Goal: Information Seeking & Learning: Find specific page/section

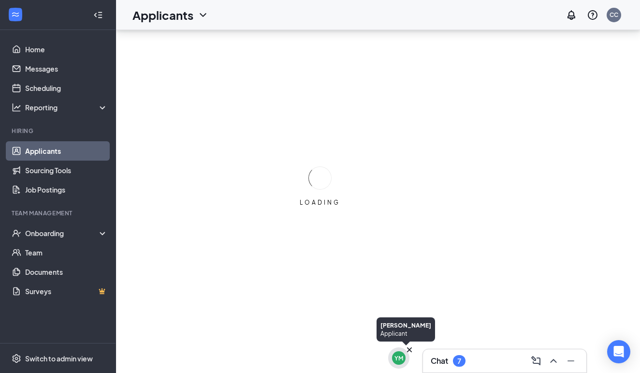
click at [403, 356] on div "YM" at bounding box center [399, 358] width 9 height 8
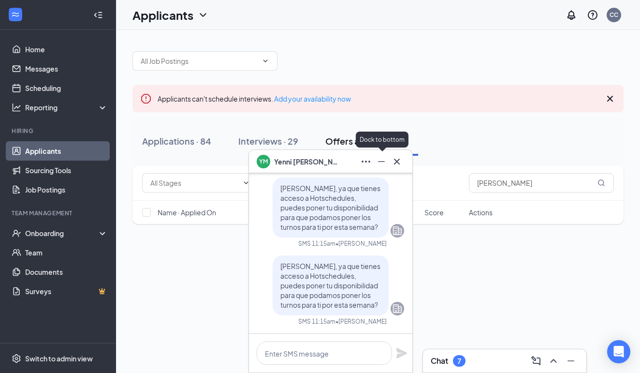
click at [381, 163] on icon "Minimize" at bounding box center [382, 162] width 12 height 12
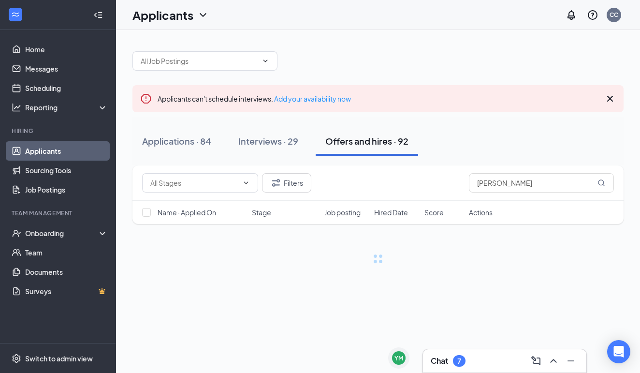
click at [467, 358] on div "Chat 7" at bounding box center [505, 360] width 148 height 15
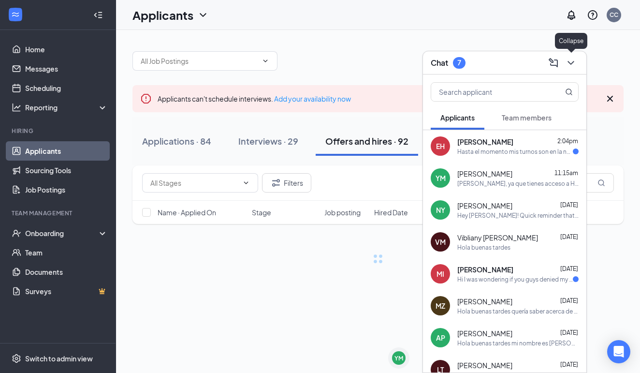
click at [575, 63] on icon "ChevronDown" at bounding box center [571, 63] width 12 height 12
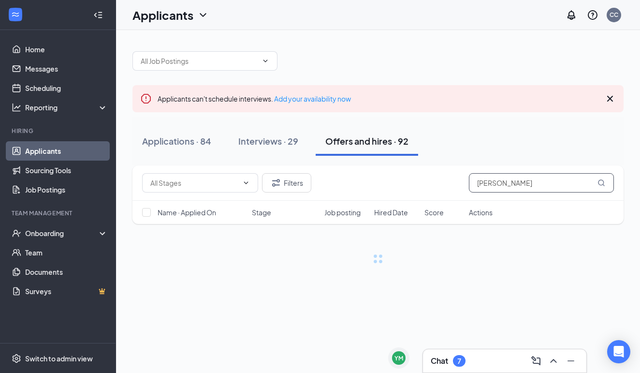
click at [532, 175] on input "[PERSON_NAME]" at bounding box center [541, 182] width 145 height 19
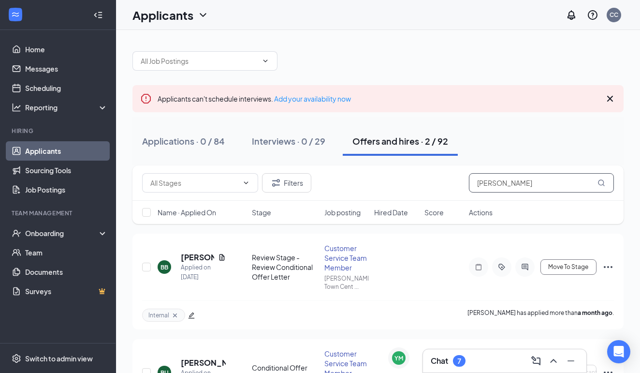
click at [532, 175] on input "[PERSON_NAME]" at bounding box center [541, 182] width 145 height 19
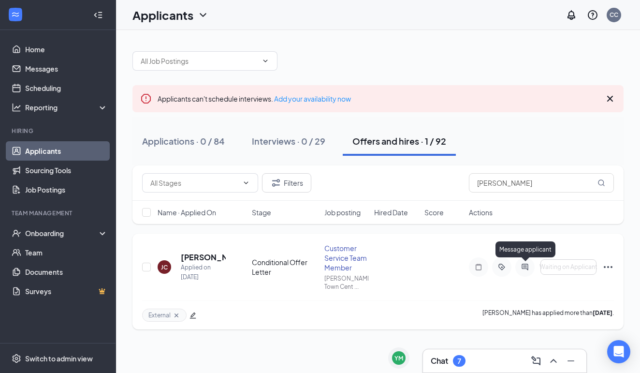
click at [526, 269] on icon "ActiveChat" at bounding box center [525, 267] width 6 height 6
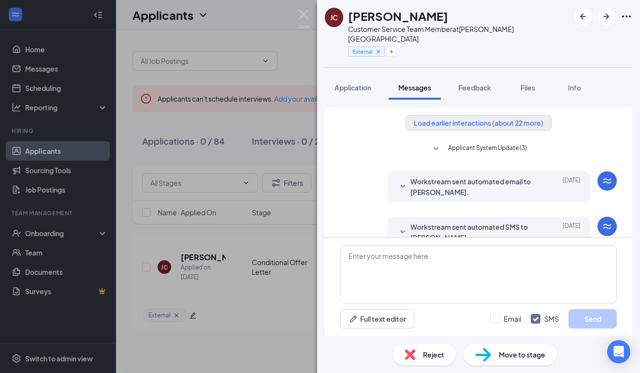
click at [447, 115] on button "Load earlier interactions (about 22 more)" at bounding box center [479, 122] width 146 height 15
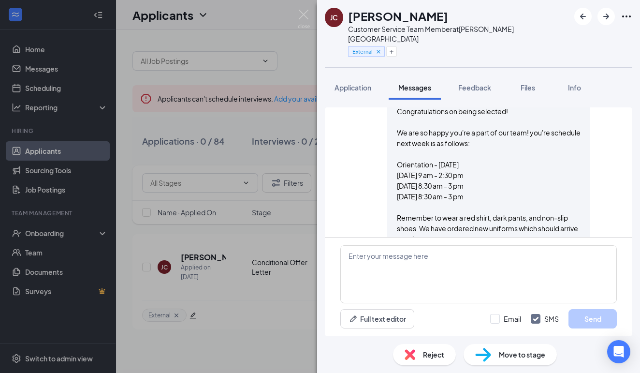
scroll to position [1624, 0]
click at [301, 20] on img at bounding box center [304, 19] width 12 height 19
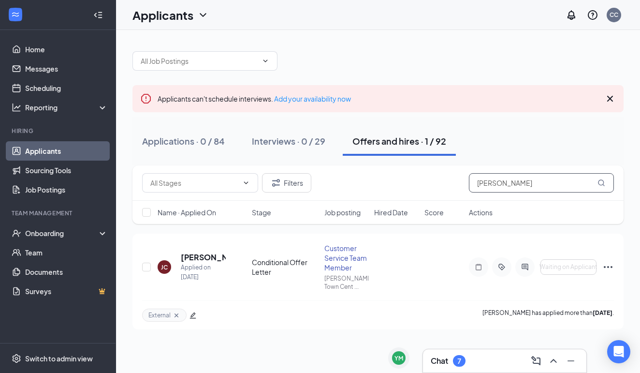
click at [512, 183] on input "[PERSON_NAME]" at bounding box center [541, 182] width 145 height 19
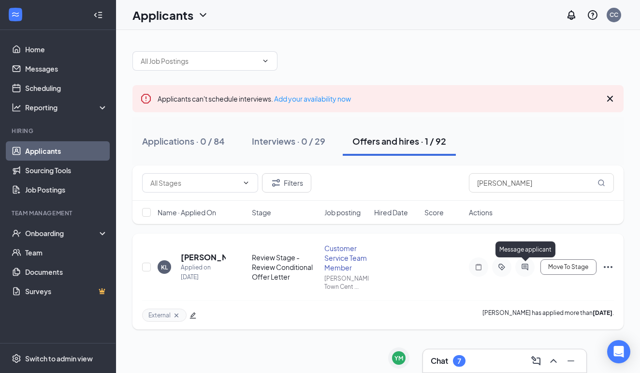
click at [527, 266] on icon "ActiveChat" at bounding box center [525, 267] width 6 height 6
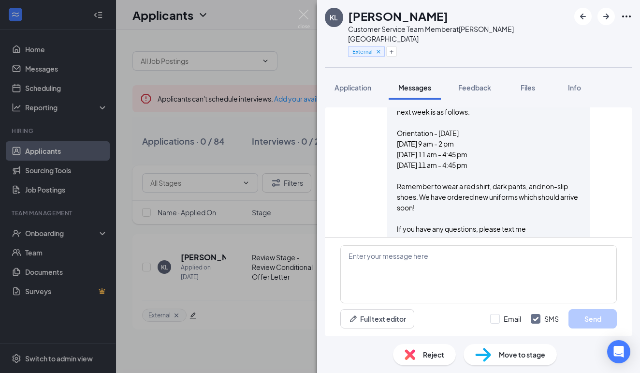
scroll to position [895, 0]
click at [302, 15] on img at bounding box center [304, 19] width 12 height 19
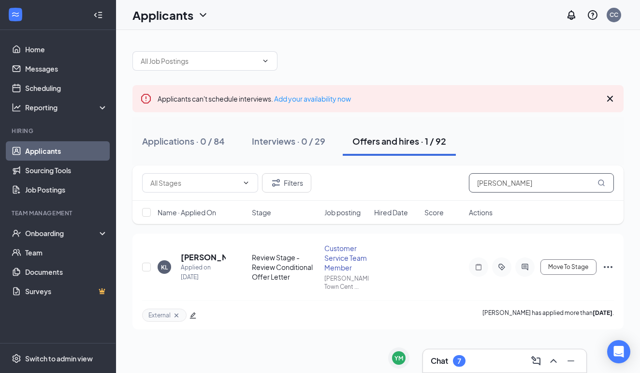
click at [513, 178] on input "[PERSON_NAME]" at bounding box center [541, 182] width 145 height 19
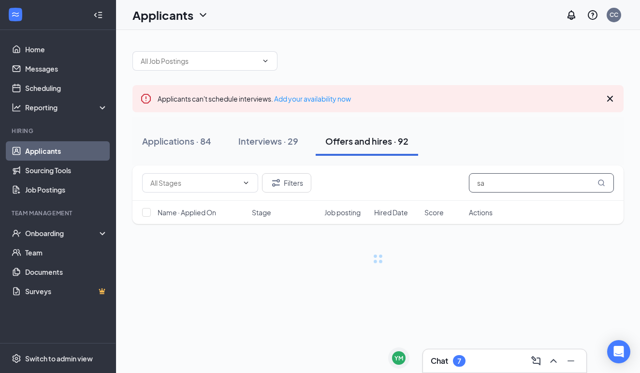
type input "s"
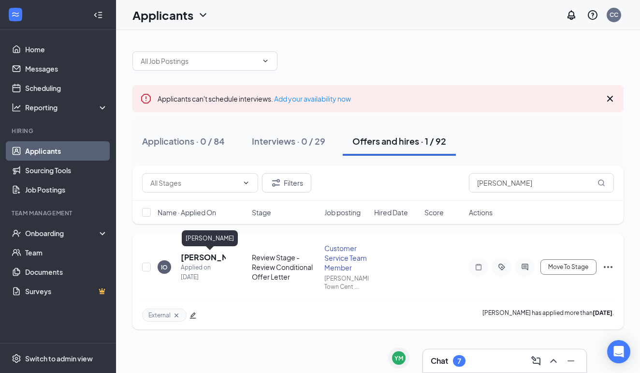
click at [190, 256] on h5 "[PERSON_NAME]" at bounding box center [203, 257] width 45 height 11
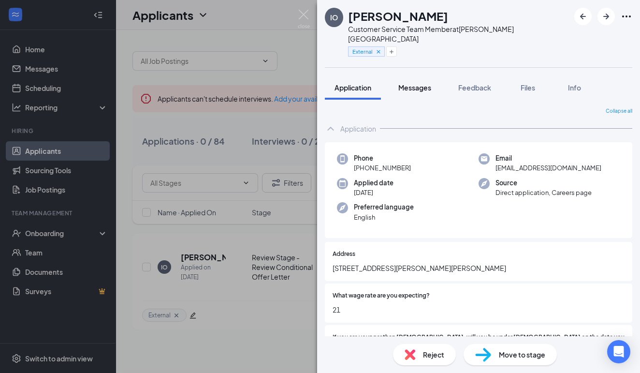
click at [422, 83] on span "Messages" at bounding box center [415, 87] width 33 height 9
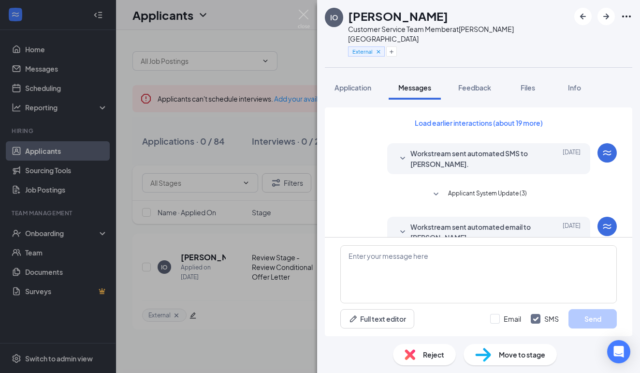
click at [312, 19] on div "IO [PERSON_NAME] Customer Service Team Member at [PERSON_NAME][GEOGRAPHIC_DATA]…" at bounding box center [320, 186] width 640 height 373
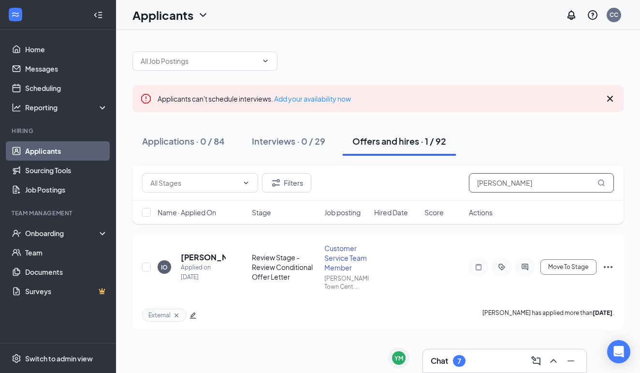
click at [499, 181] on input "[PERSON_NAME]" at bounding box center [541, 182] width 145 height 19
click at [530, 267] on icon "ActiveChat" at bounding box center [526, 267] width 12 height 8
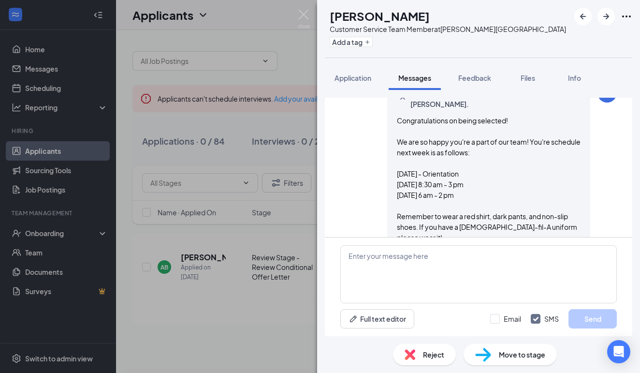
scroll to position [787, 0]
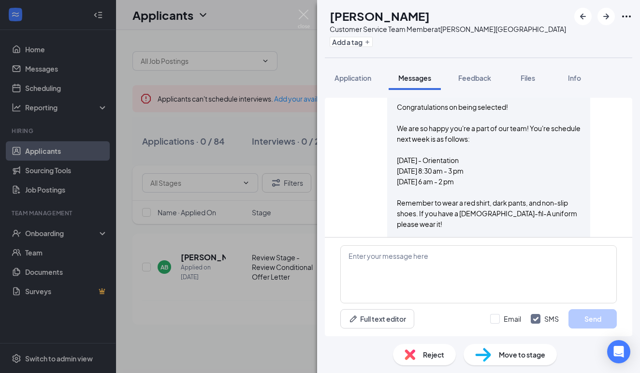
scroll to position [789, 0]
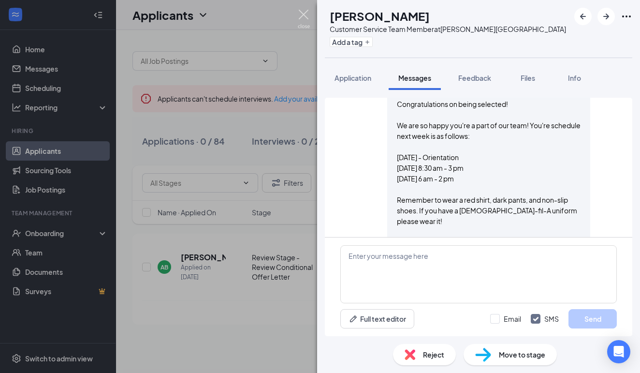
click at [307, 15] on img at bounding box center [304, 19] width 12 height 19
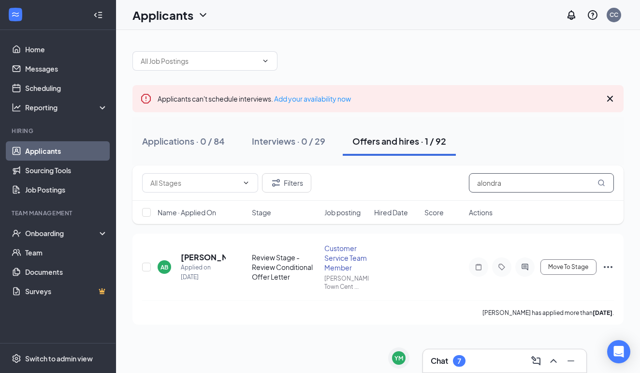
click at [508, 182] on input "alondra" at bounding box center [541, 182] width 145 height 19
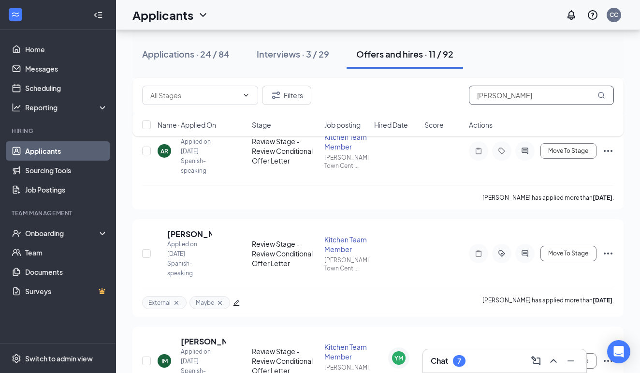
scroll to position [374, 0]
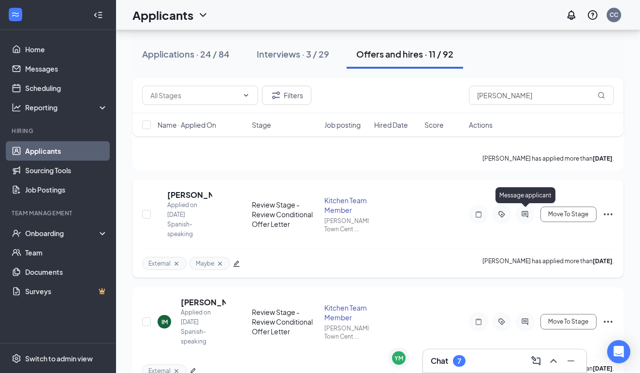
click at [526, 214] on icon "ActiveChat" at bounding box center [525, 214] width 6 height 6
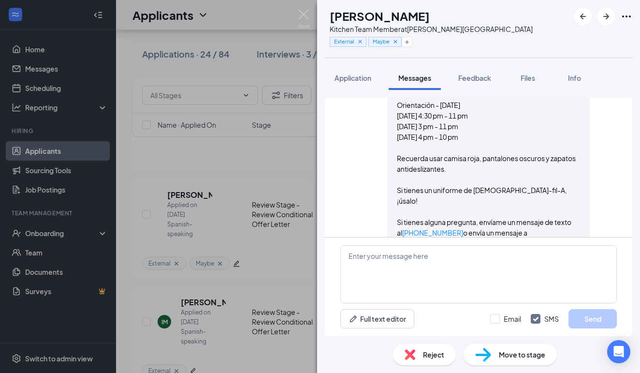
scroll to position [895, 0]
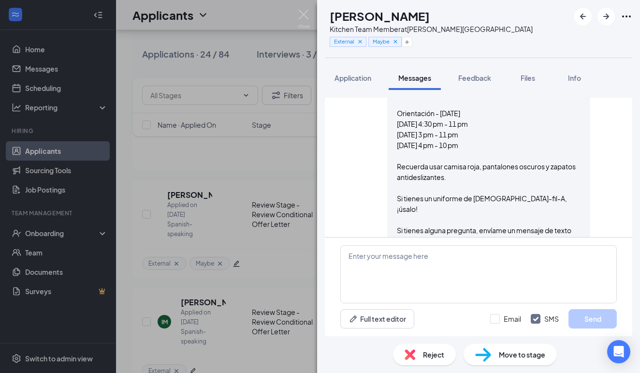
click at [306, 7] on div "AC [PERSON_NAME] Kitchen Team Member at [PERSON_NAME][GEOGRAPHIC_DATA] External…" at bounding box center [320, 186] width 640 height 373
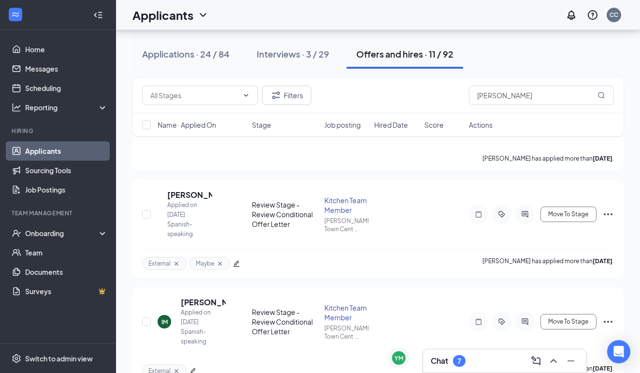
click at [306, 15] on div "Applicants CC" at bounding box center [378, 15] width 524 height 30
click at [528, 91] on input "[PERSON_NAME]" at bounding box center [541, 95] width 145 height 19
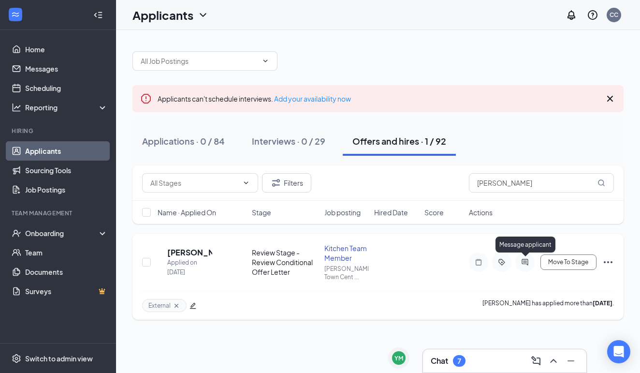
click at [525, 263] on icon "ActiveChat" at bounding box center [526, 262] width 12 height 8
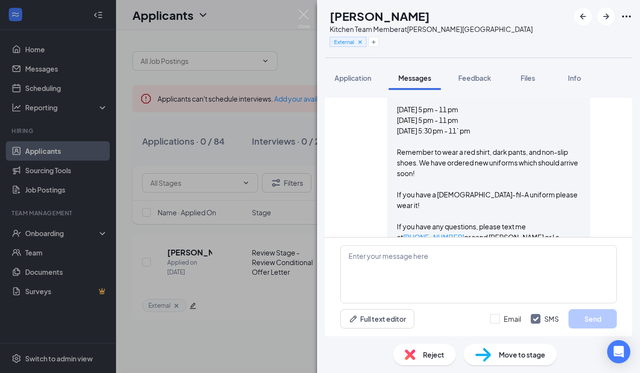
scroll to position [834, 0]
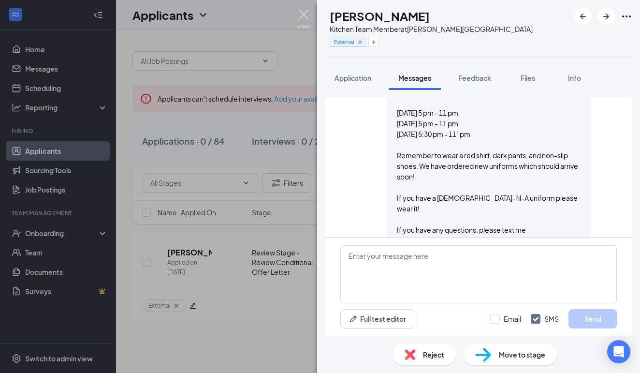
click at [305, 21] on img at bounding box center [304, 19] width 12 height 19
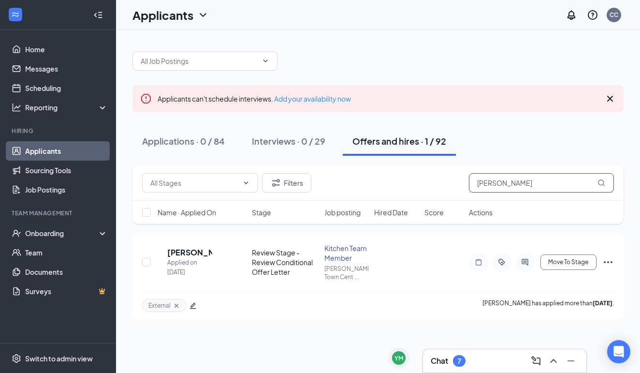
click at [498, 178] on input "[PERSON_NAME]" at bounding box center [541, 182] width 145 height 19
click at [528, 263] on icon "ActiveChat" at bounding box center [525, 262] width 6 height 6
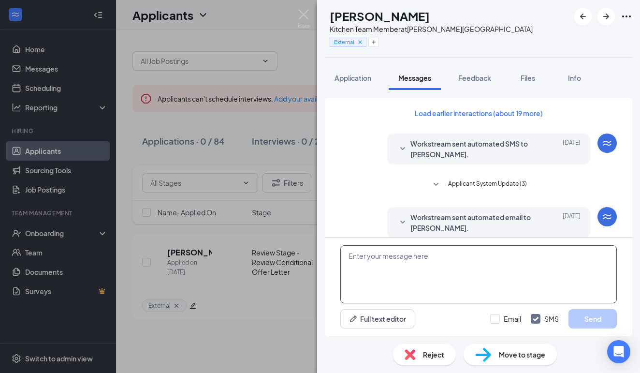
scroll to position [903, 0]
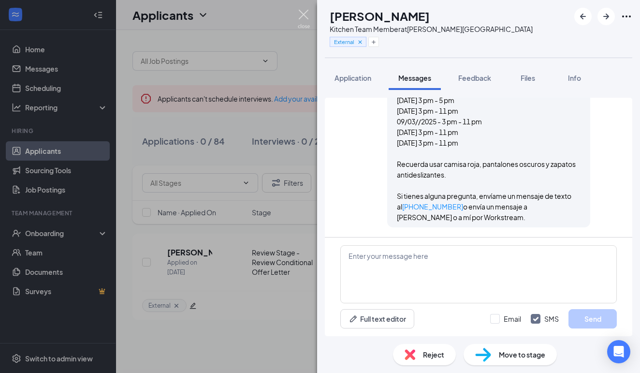
click at [308, 19] on img at bounding box center [304, 19] width 12 height 19
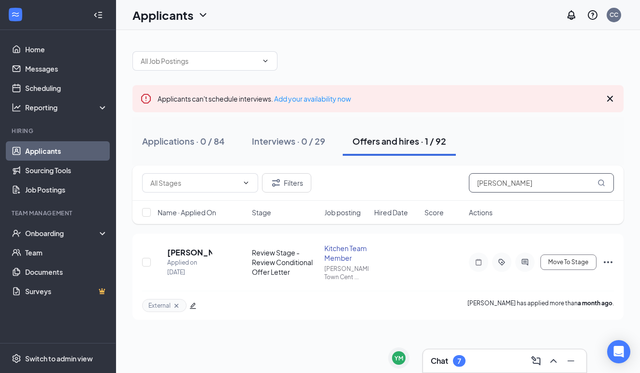
click at [499, 178] on input "[PERSON_NAME]" at bounding box center [541, 182] width 145 height 19
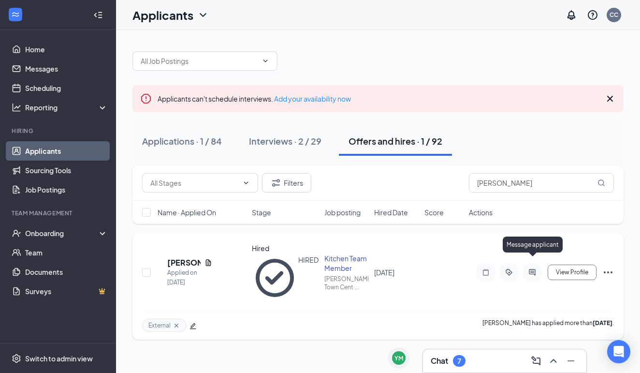
click at [535, 268] on icon "ActiveChat" at bounding box center [533, 272] width 12 height 8
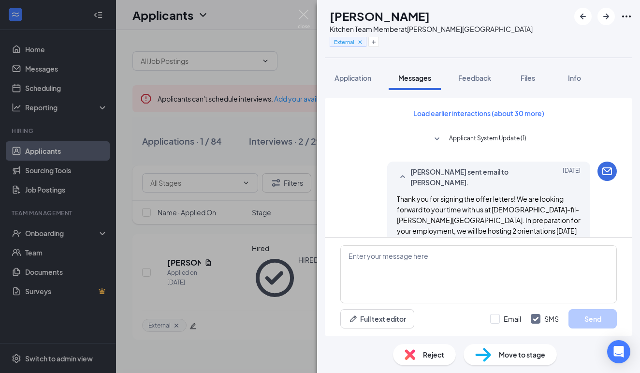
scroll to position [1051, 0]
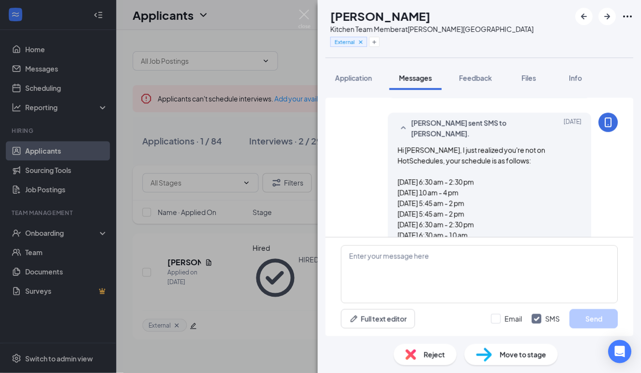
scroll to position [1015, 0]
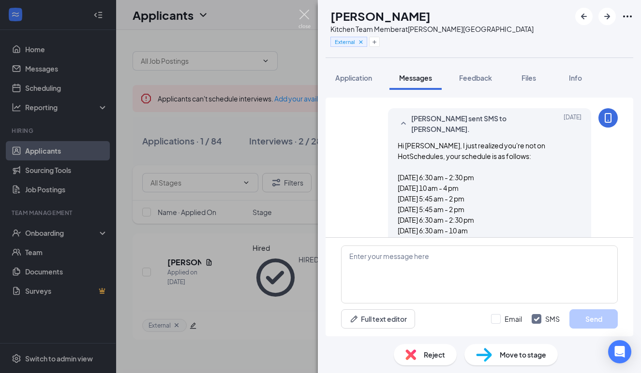
click at [305, 15] on img at bounding box center [304, 19] width 12 height 19
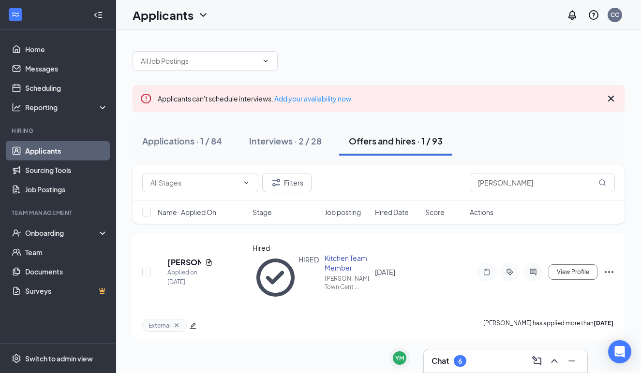
click at [476, 357] on div "Chat 6" at bounding box center [505, 361] width 148 height 15
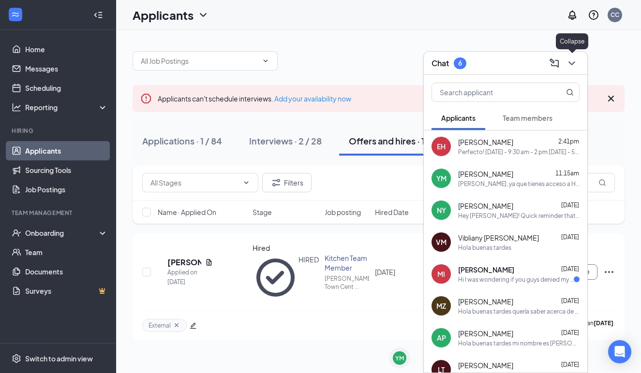
click at [567, 67] on icon "ChevronDown" at bounding box center [572, 64] width 12 height 12
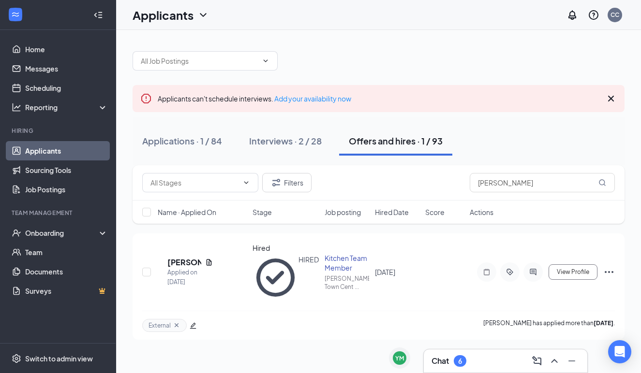
click at [490, 366] on div "Chat 6" at bounding box center [505, 361] width 148 height 15
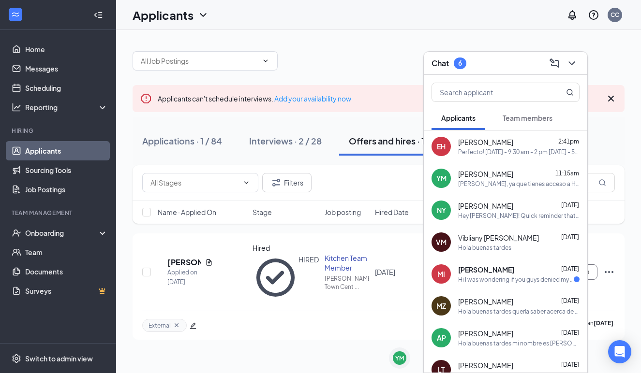
click at [513, 143] on span "[PERSON_NAME]" at bounding box center [485, 142] width 55 height 10
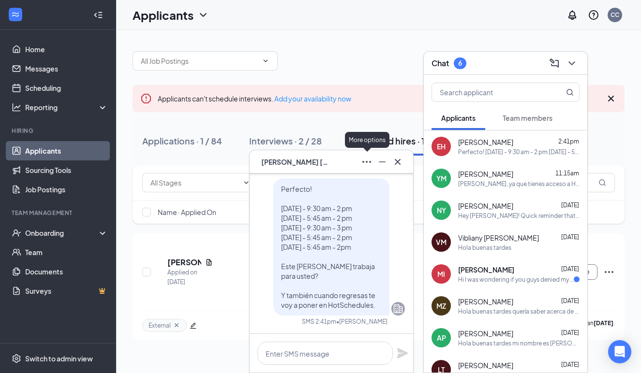
click at [365, 160] on icon "Ellipses" at bounding box center [367, 162] width 12 height 12
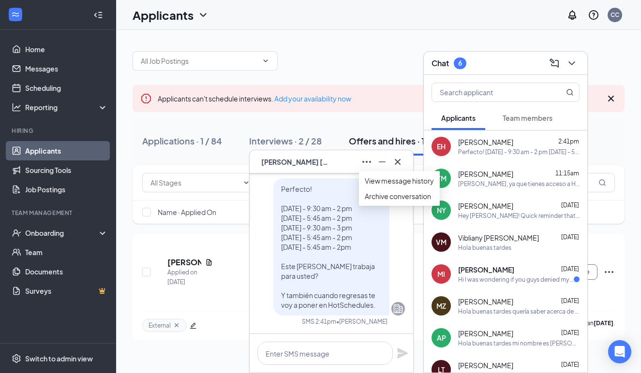
click at [329, 166] on span "[PERSON_NAME]" at bounding box center [295, 162] width 68 height 11
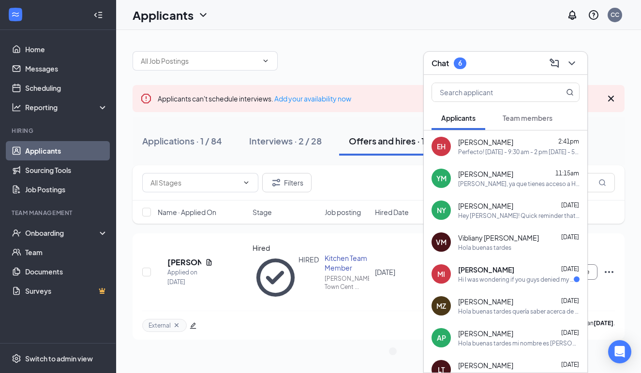
click at [573, 62] on icon "ChevronDown" at bounding box center [572, 64] width 12 height 12
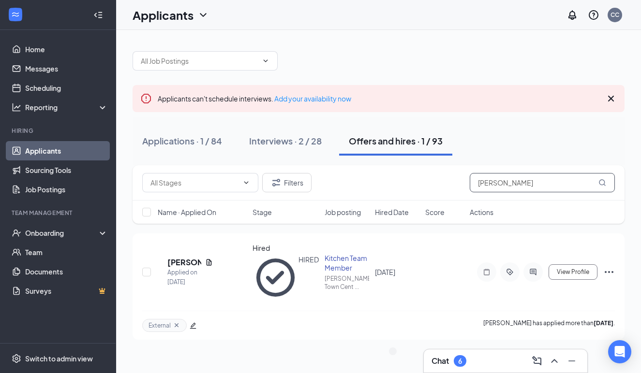
click at [534, 190] on input "[PERSON_NAME]" at bounding box center [542, 182] width 145 height 19
click at [534, 188] on input "[PERSON_NAME]" at bounding box center [542, 182] width 145 height 19
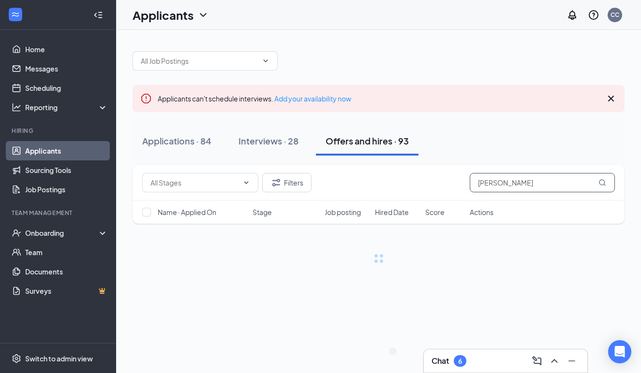
type input "[PERSON_NAME]"
click at [490, 362] on div "Chat 6" at bounding box center [505, 361] width 148 height 15
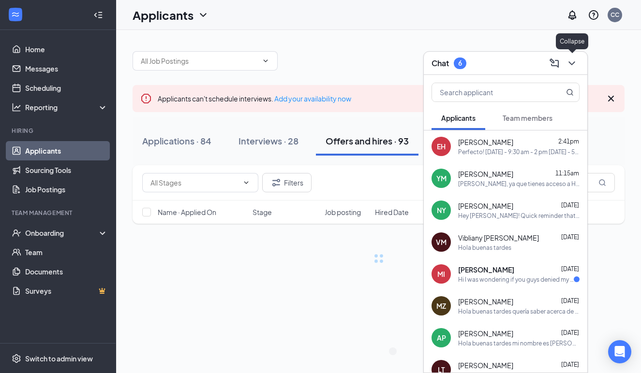
click at [575, 65] on icon "ChevronDown" at bounding box center [572, 64] width 12 height 12
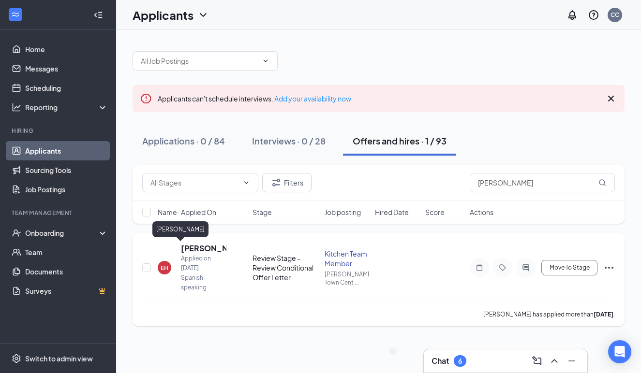
click at [209, 249] on h5 "[PERSON_NAME]" at bounding box center [203, 248] width 45 height 11
